Goal: Find specific page/section: Find specific page/section

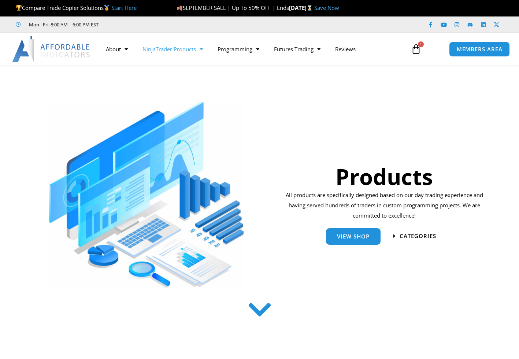
click at [485, 54] on link "MEMBERS AREA" at bounding box center [479, 49] width 61 height 15
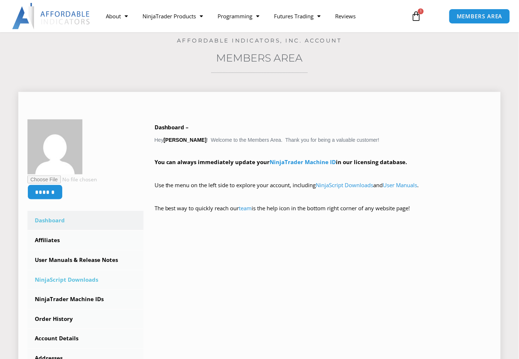
scroll to position [41, 0]
click at [50, 242] on link "Affiliates" at bounding box center [85, 239] width 116 height 19
